Goal: Navigation & Orientation: Find specific page/section

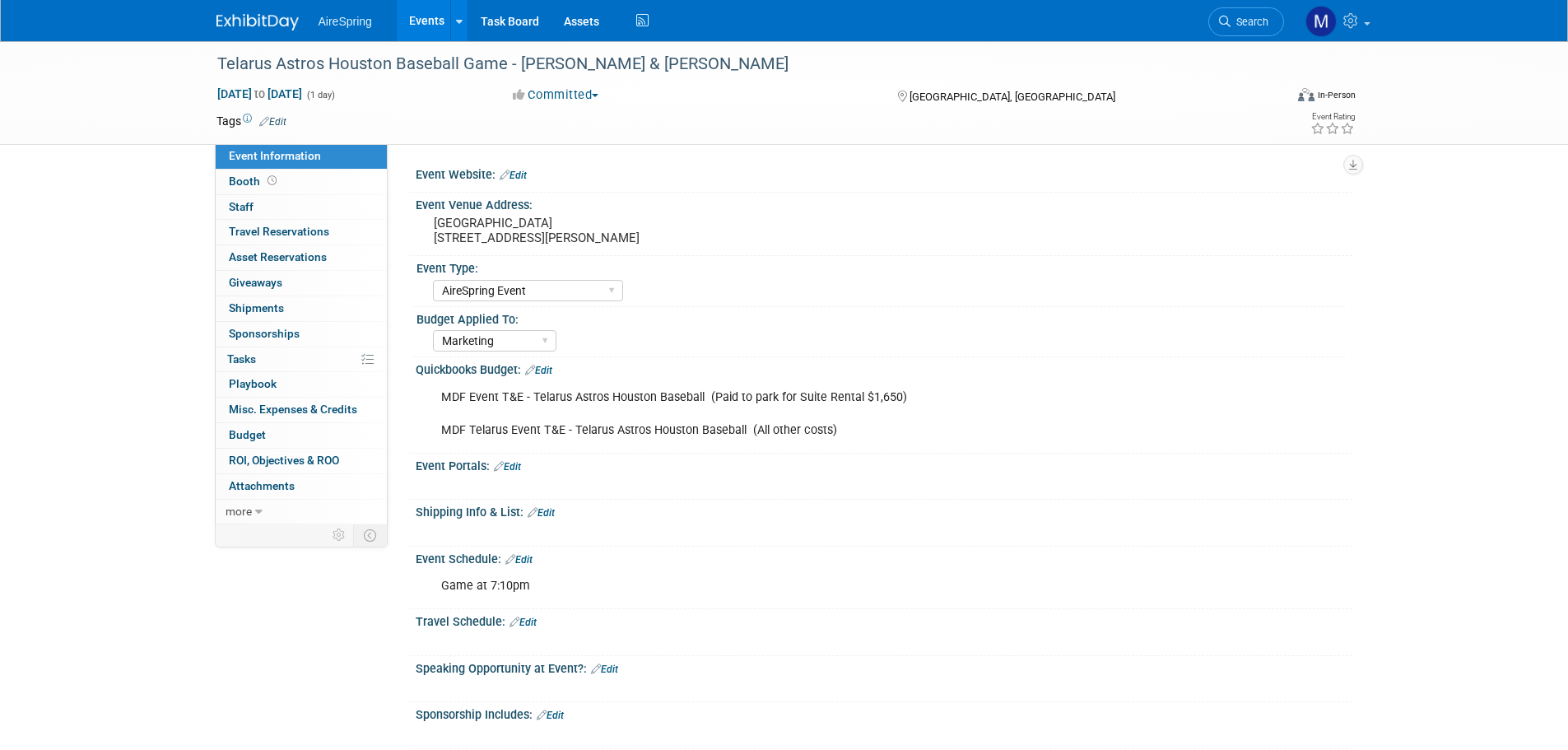
select select "AireSpring Event"
select select "Marketing"
click at [432, 24] on link "Events" at bounding box center [427, 20] width 60 height 41
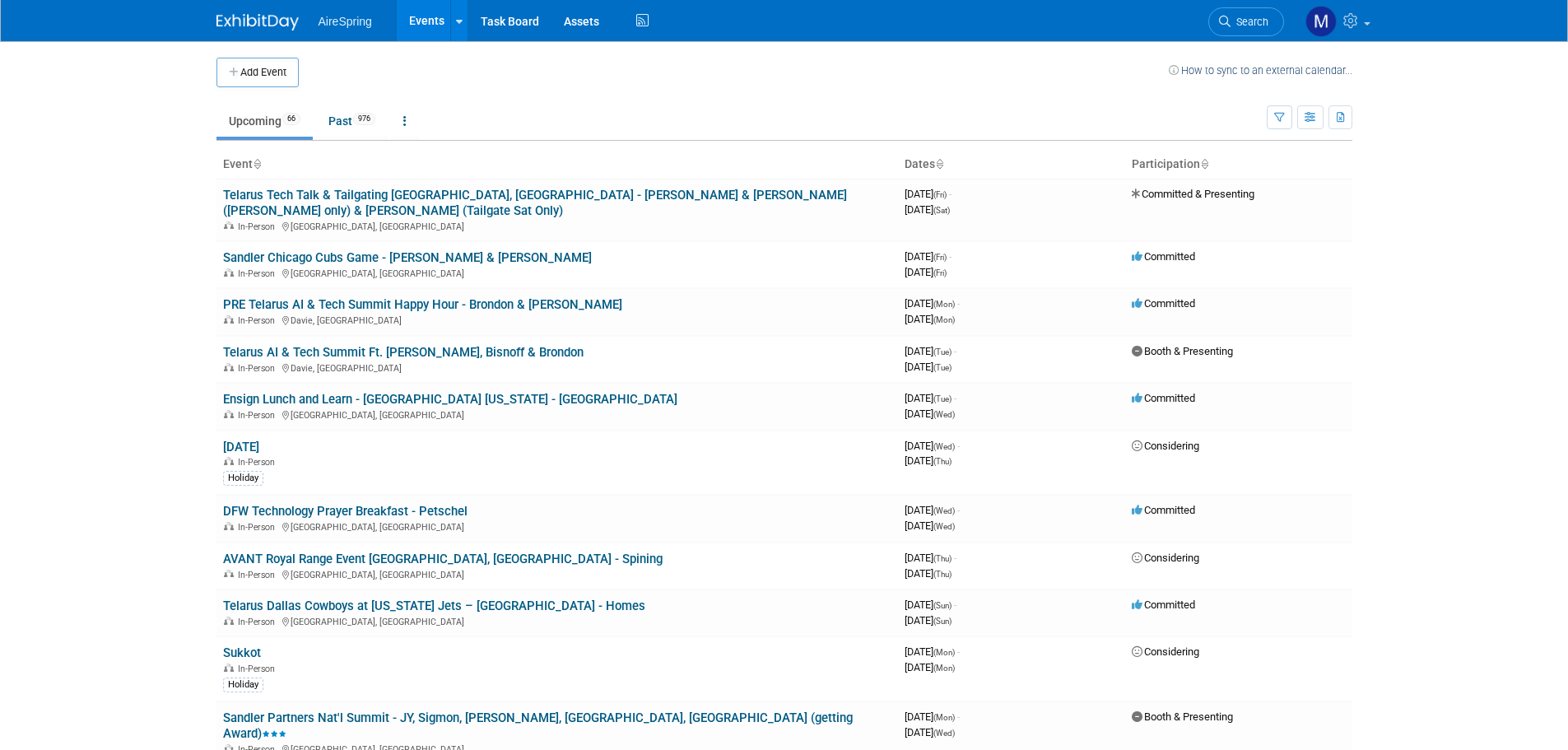
click at [1442, 80] on body "AireSpring Events Add Event Bulk Upload Events Shareable Event Boards Recently …" at bounding box center [784, 375] width 1568 height 750
click at [1510, 289] on body "AireSpring Events Add Event Bulk Upload Events Shareable Event Boards Recently …" at bounding box center [784, 375] width 1568 height 750
click at [1446, 300] on body "AireSpring Events Add Event Bulk Upload Events Shareable Event Boards Recently …" at bounding box center [784, 375] width 1568 height 750
click at [1451, 314] on body "AireSpring Events Add Event Bulk Upload Events Shareable Event Boards Recently …" at bounding box center [784, 375] width 1568 height 750
click at [331, 123] on link "Past 976" at bounding box center [352, 121] width 72 height 32
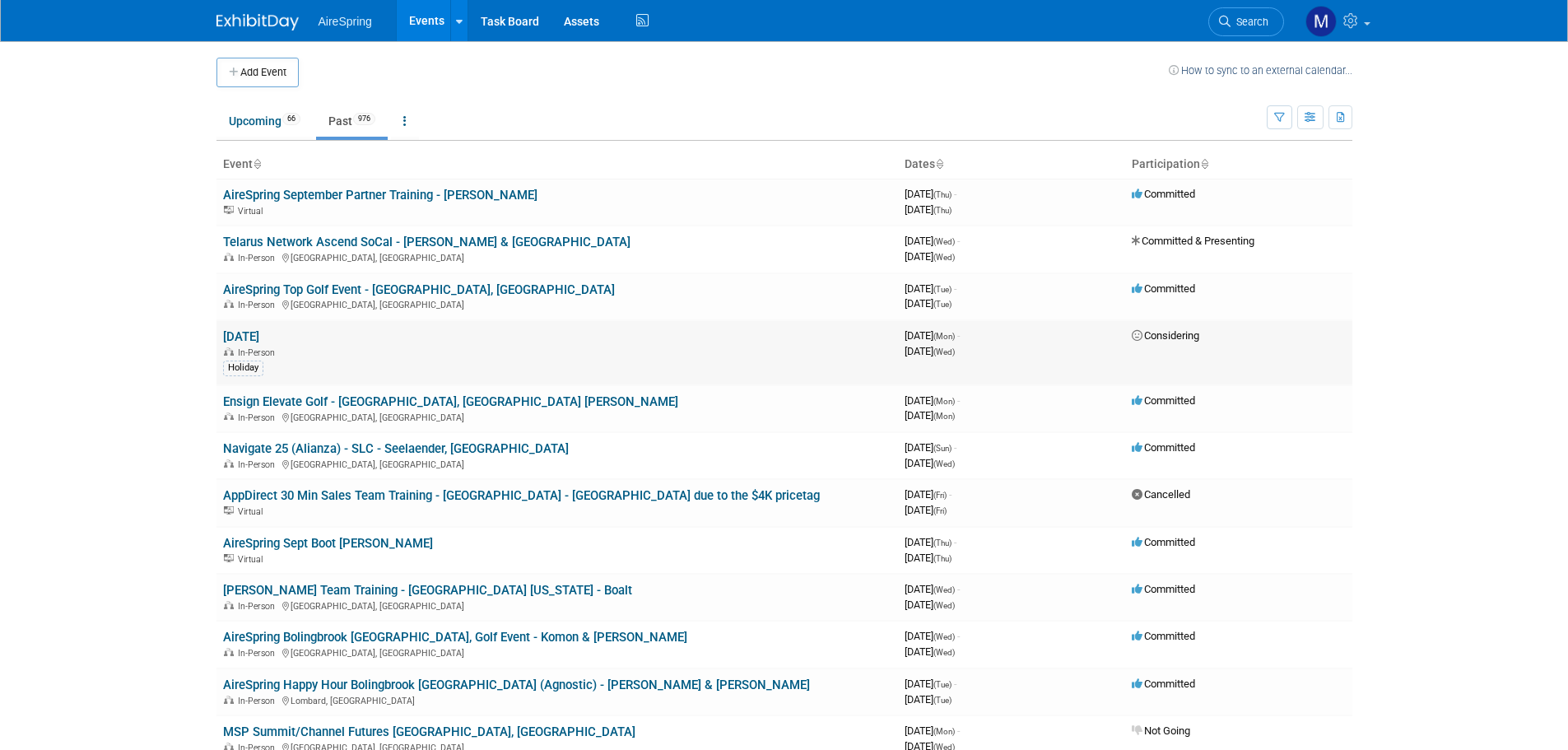
drag, startPoint x: 1233, startPoint y: 345, endPoint x: 1127, endPoint y: 339, distance: 106.2
click at [1127, 339] on td "Considering" at bounding box center [1239, 353] width 227 height 65
copy span "Considering"
click at [92, 455] on body "AireSpring Events Add Event Bulk Upload Events Shareable Event Boards Recently …" at bounding box center [784, 375] width 1568 height 750
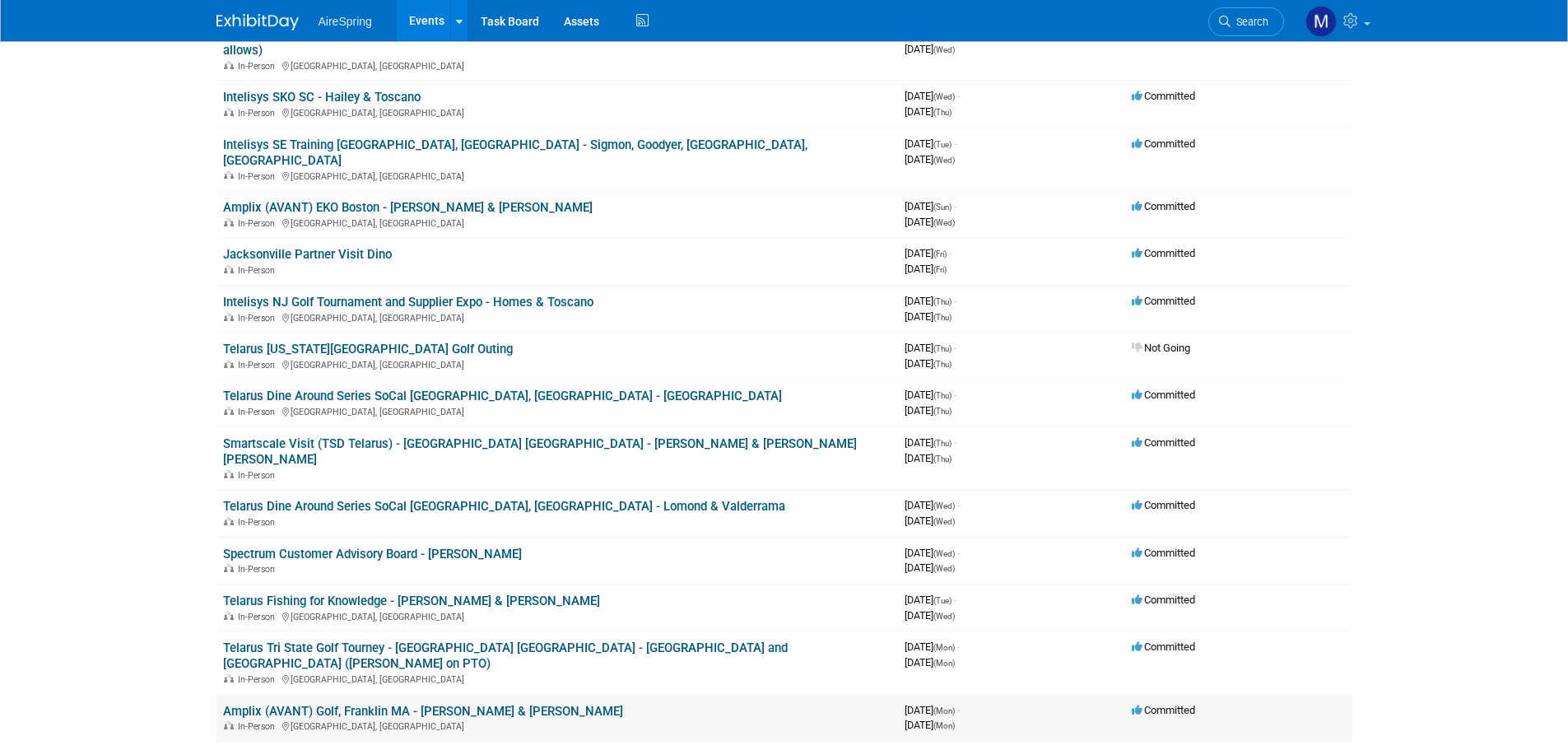
scroll to position [4281, 0]
click at [478, 547] on link "Spectrum Customer Advisory Board - [PERSON_NAME]" at bounding box center [372, 554] width 298 height 15
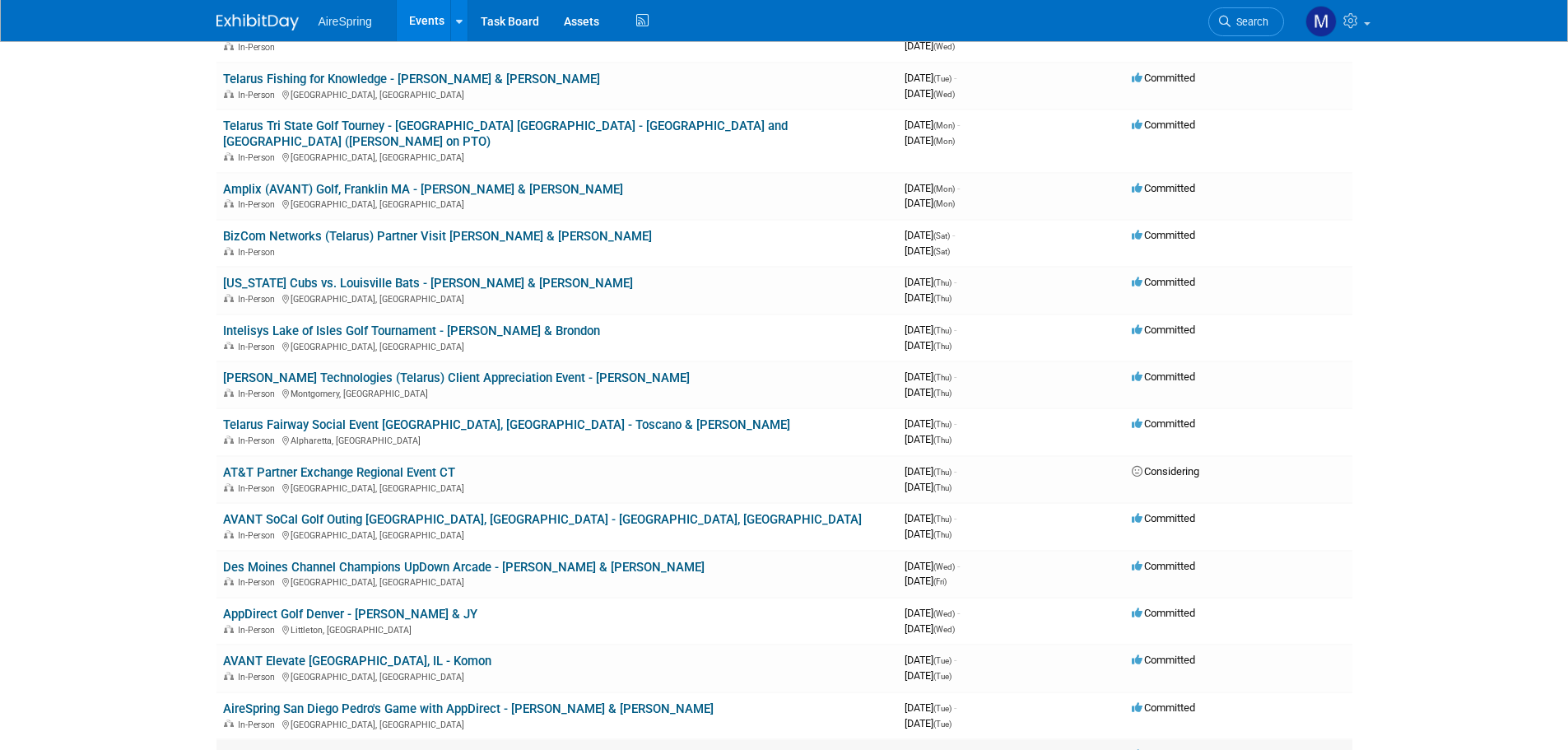
scroll to position [4775, 0]
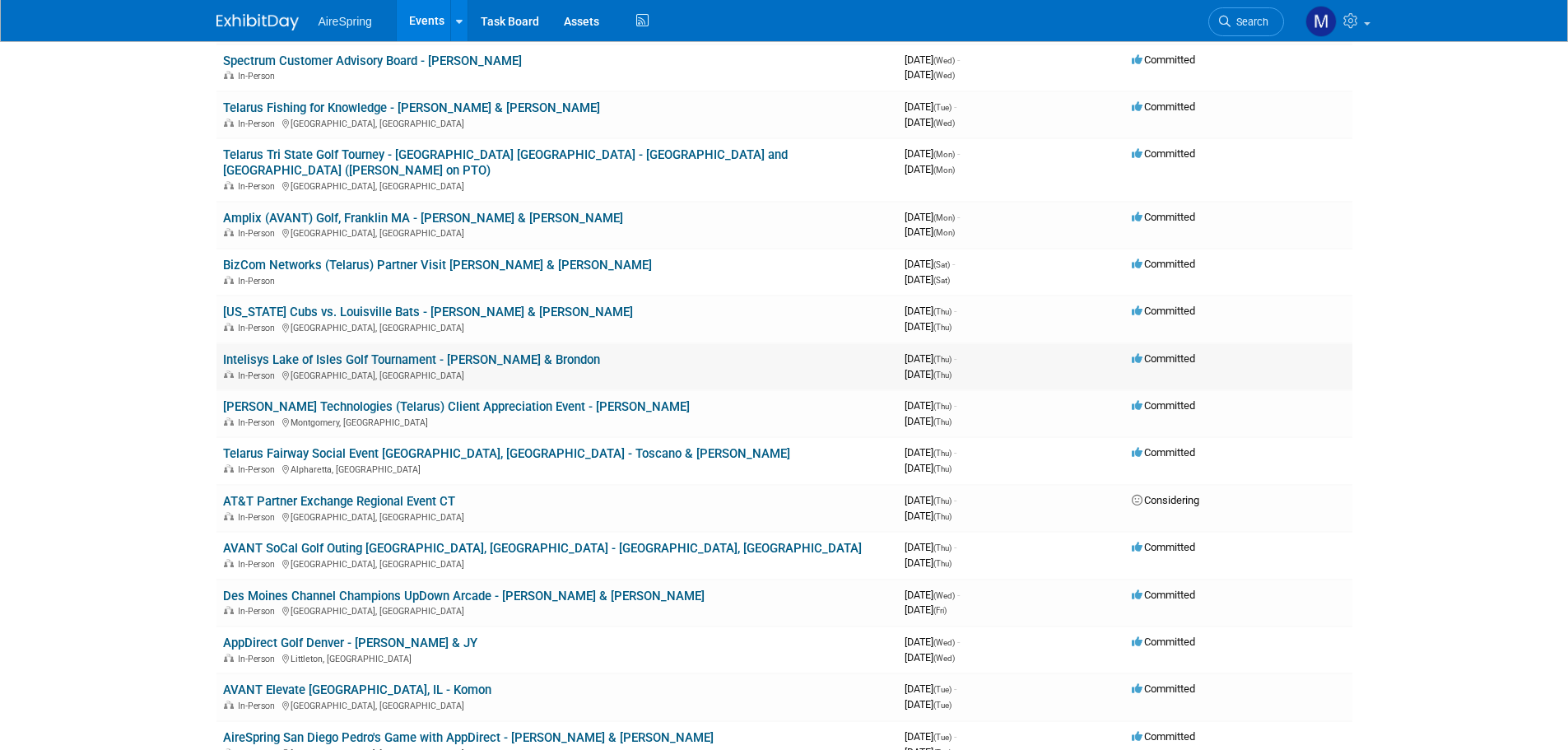
click at [552, 352] on link "Intelisys Lake of Isles Golf Tournament - [PERSON_NAME] & Brondon" at bounding box center [411, 359] width 377 height 15
